Goal: Find specific page/section: Find specific page/section

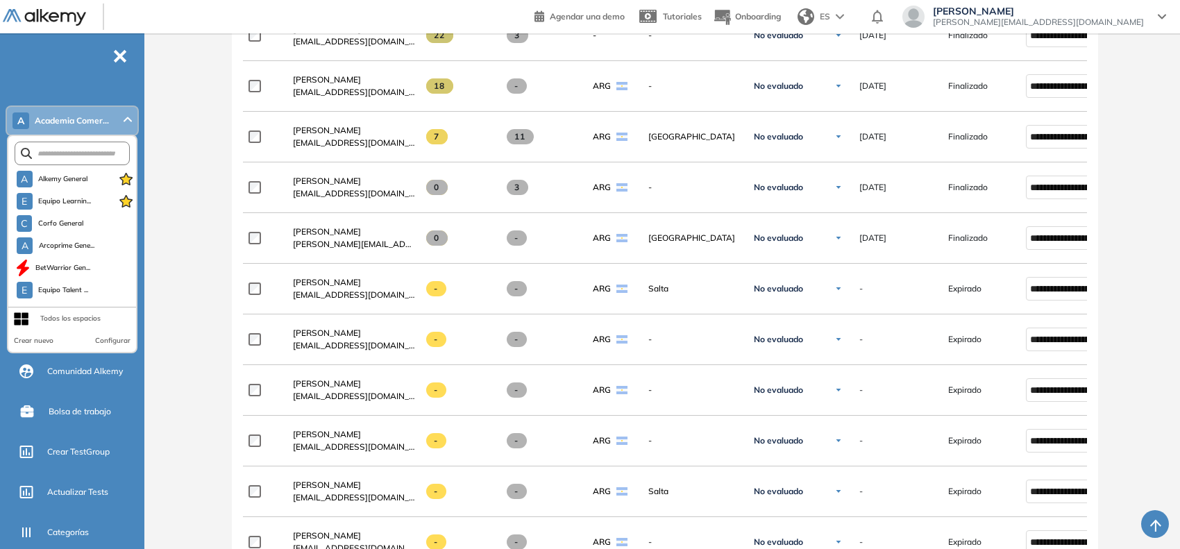
scroll to position [1626, 0]
click at [89, 151] on input "text" at bounding box center [75, 154] width 87 height 10
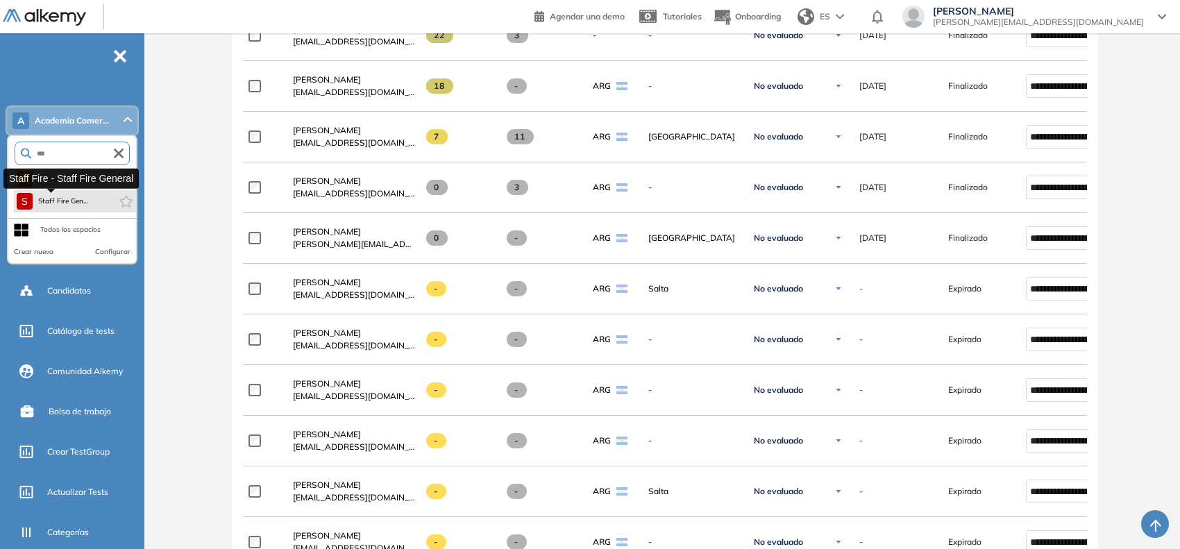
type input "***"
click at [54, 203] on span "Staff Fire Gen..." at bounding box center [63, 201] width 50 height 11
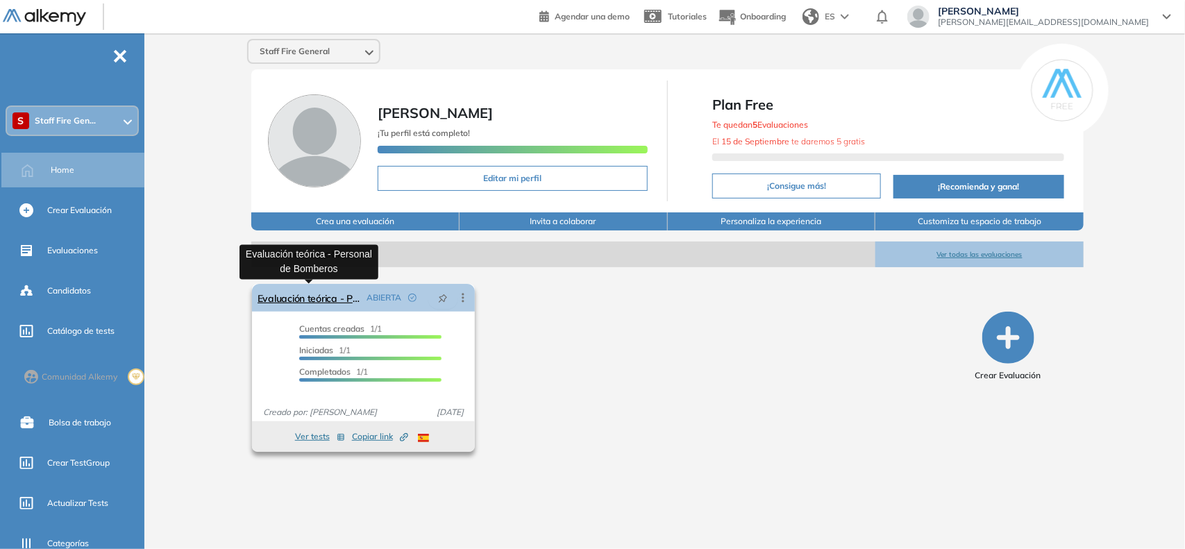
click at [338, 289] on link "Evaluación teórica - Personal de Bomberos" at bounding box center [309, 298] width 103 height 28
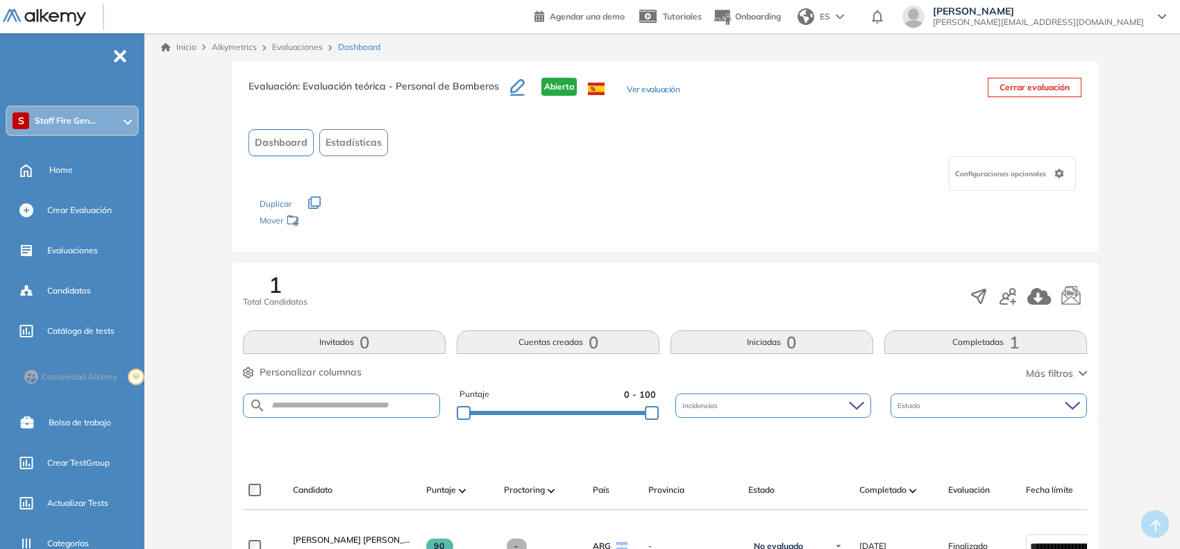
click at [637, 90] on button "Ver evaluación" at bounding box center [653, 90] width 53 height 15
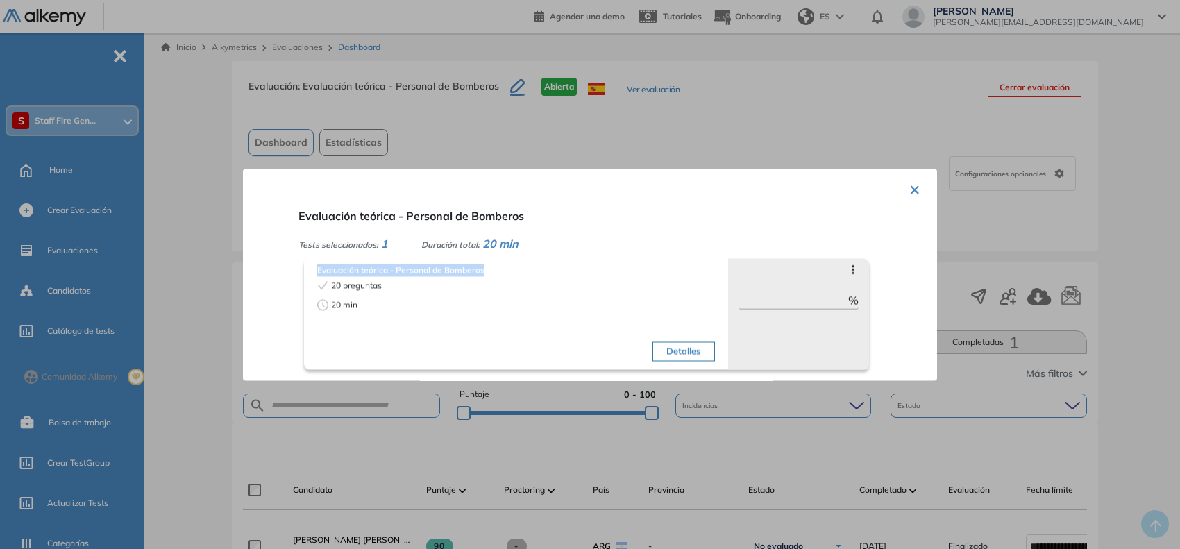
drag, startPoint x: 487, startPoint y: 271, endPoint x: 309, endPoint y: 269, distance: 178.4
click at [309, 269] on div "Evaluación teórica - Personal de Bomberos 20 preguntas 20 min Detalles" at bounding box center [516, 313] width 424 height 111
copy span "Evaluación teórica - Personal de Bomberos"
click at [192, 193] on div at bounding box center [590, 274] width 1180 height 549
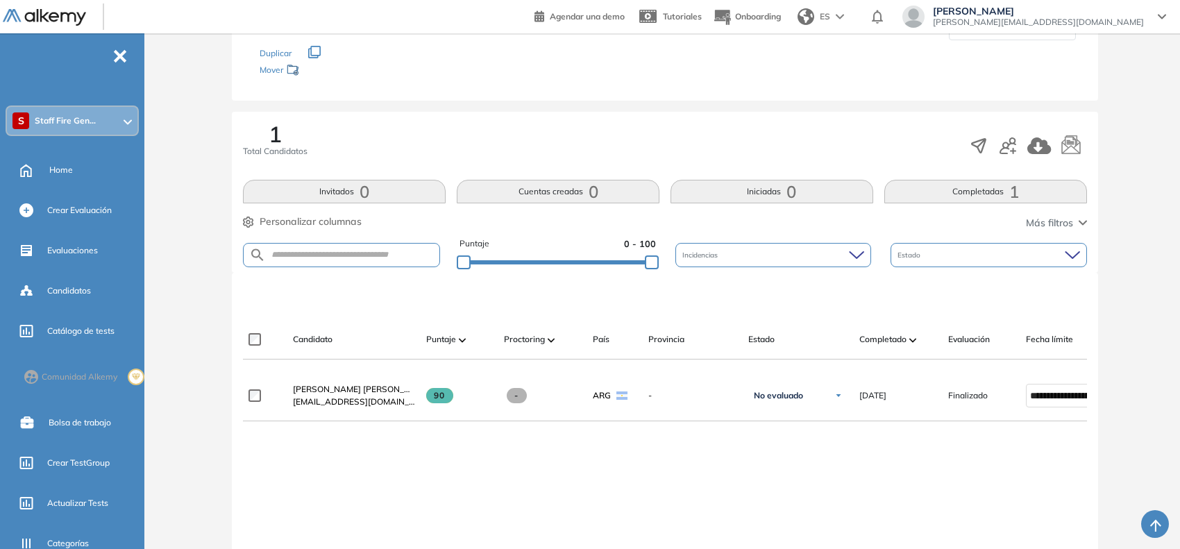
scroll to position [164, 0]
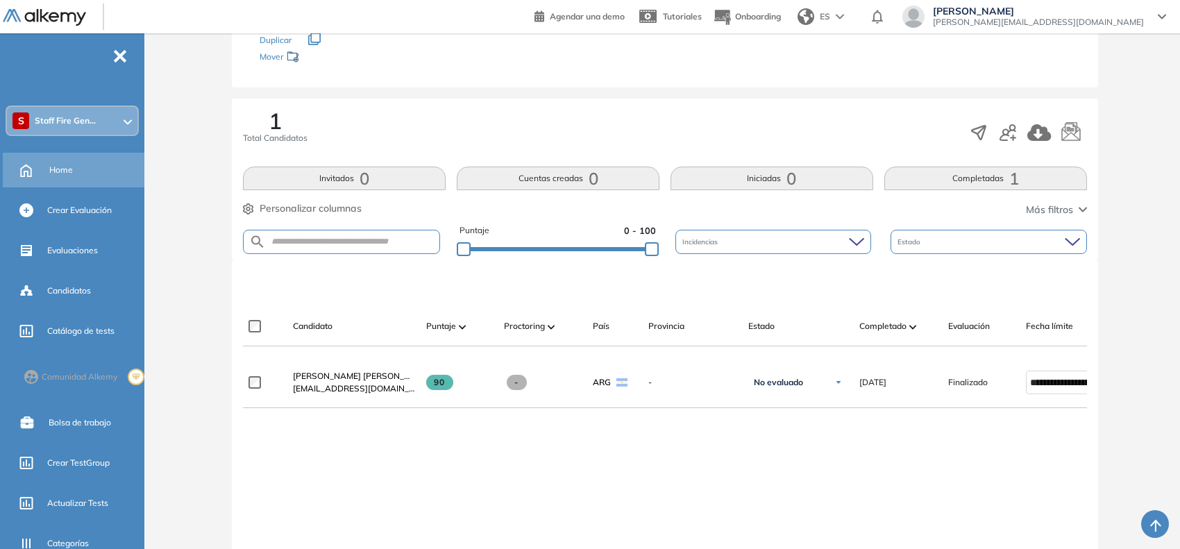
click at [45, 169] on div "Home" at bounding box center [75, 170] width 144 height 35
